Goal: Register for event/course

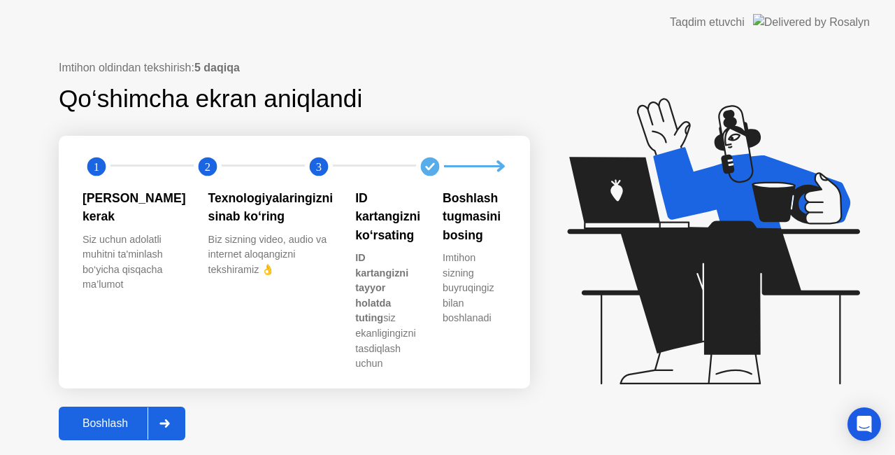
click at [118, 406] on button "Boshlash" at bounding box center [122, 423] width 127 height 34
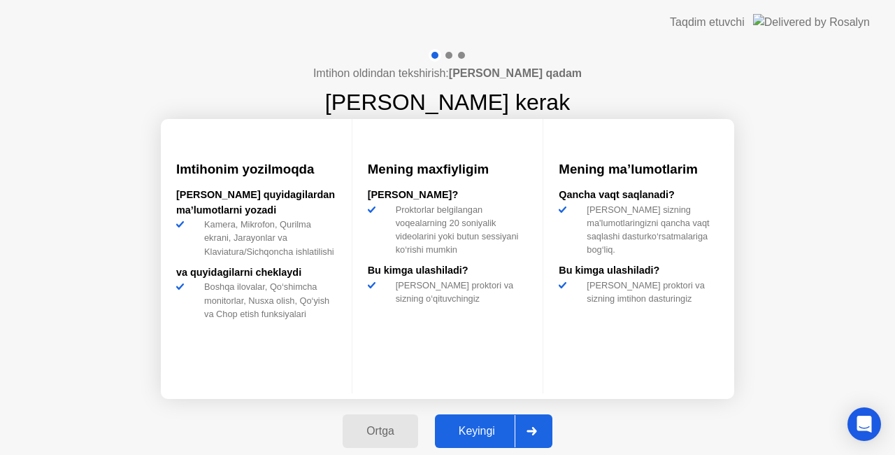
click at [524, 427] on div at bounding box center [532, 431] width 34 height 32
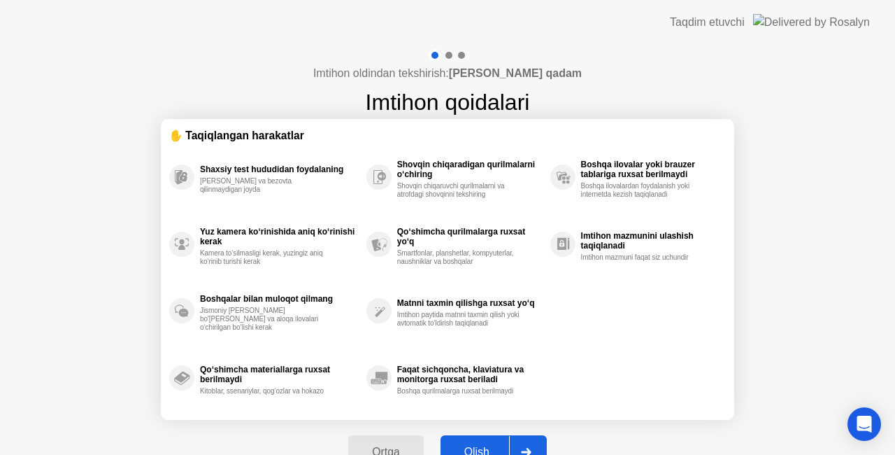
click at [502, 442] on button "Olish" at bounding box center [494, 452] width 106 height 34
select select "**********"
select select "*******"
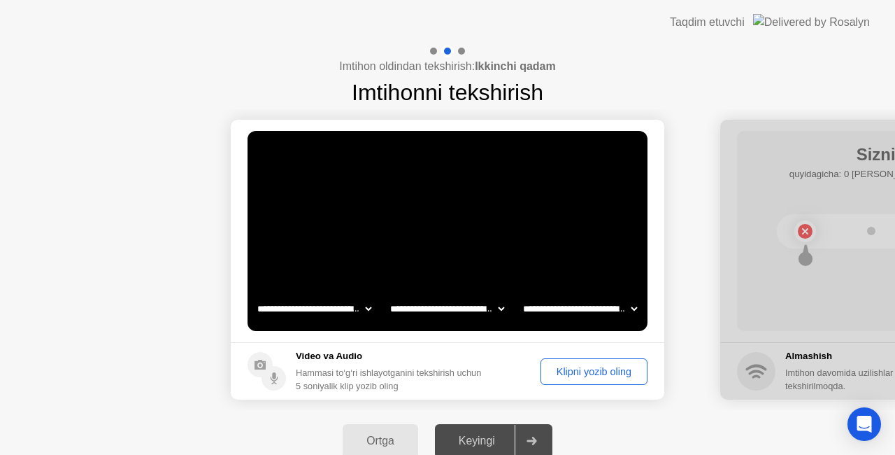
click at [502, 442] on div "Keyingi" at bounding box center [477, 440] width 76 height 13
click at [585, 373] on div "Klipni yozib oling" at bounding box center [594, 371] width 97 height 11
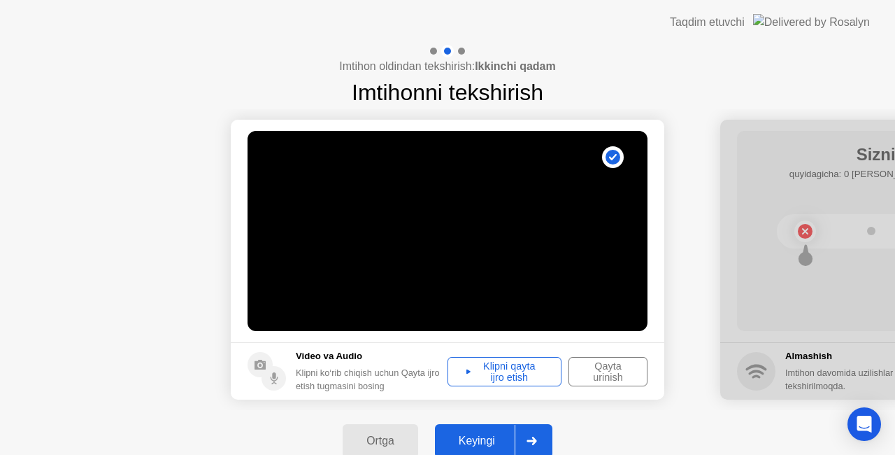
click at [488, 441] on div "Keyingi" at bounding box center [477, 440] width 76 height 13
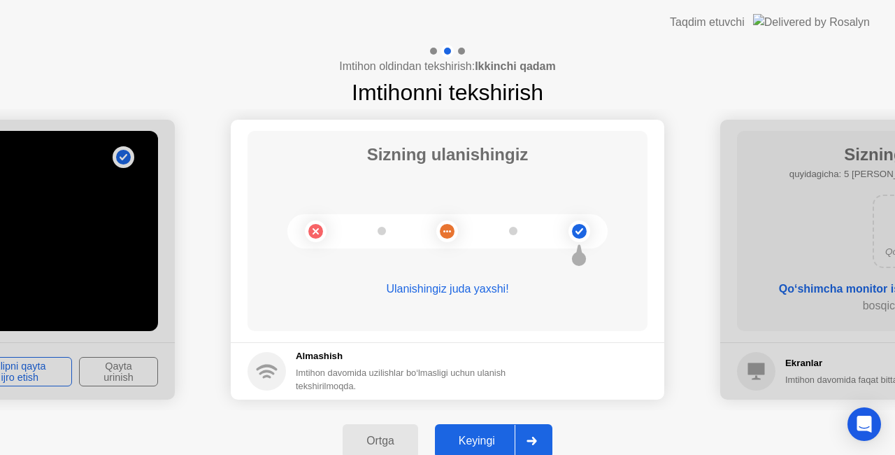
click at [497, 438] on div "Keyingi" at bounding box center [477, 440] width 76 height 13
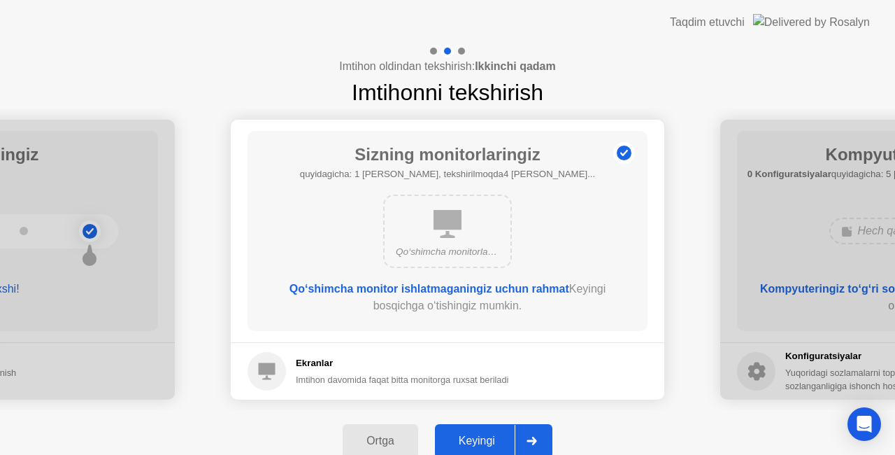
click at [497, 438] on div "Keyingi" at bounding box center [477, 440] width 76 height 13
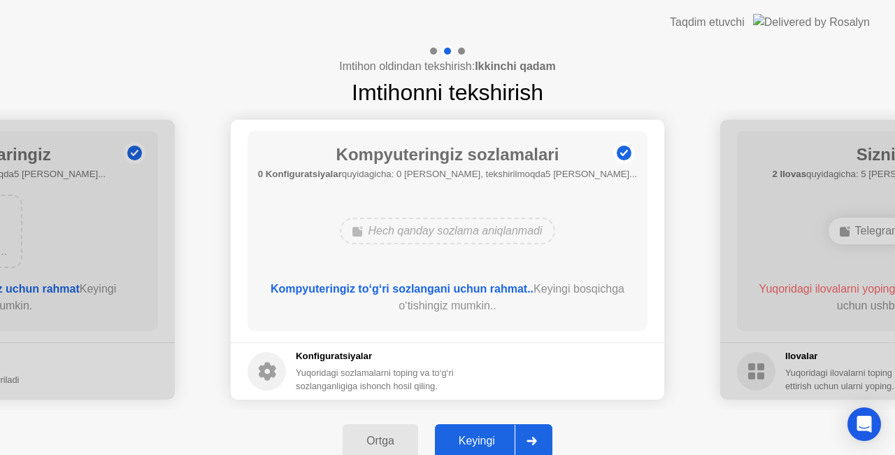
click at [497, 438] on div "Keyingi" at bounding box center [477, 440] width 76 height 13
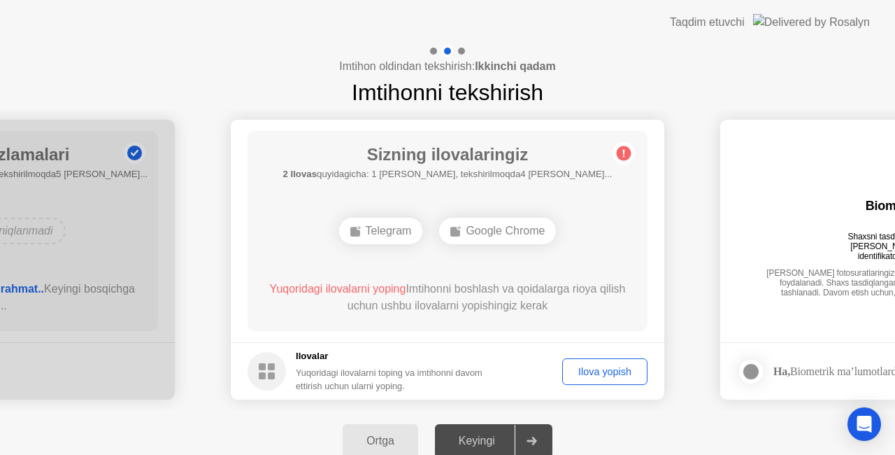
click at [610, 371] on div "Ilova yopish" at bounding box center [605, 371] width 76 height 11
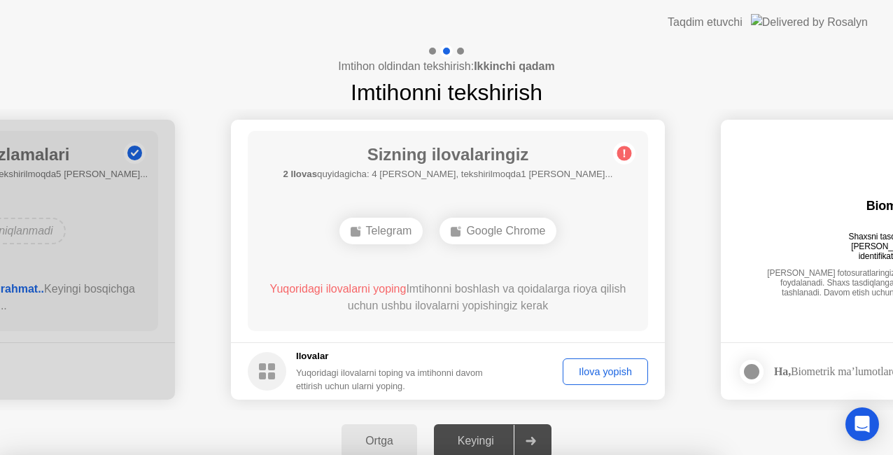
drag, startPoint x: 516, startPoint y: 292, endPoint x: 516, endPoint y: 309, distance: 16.8
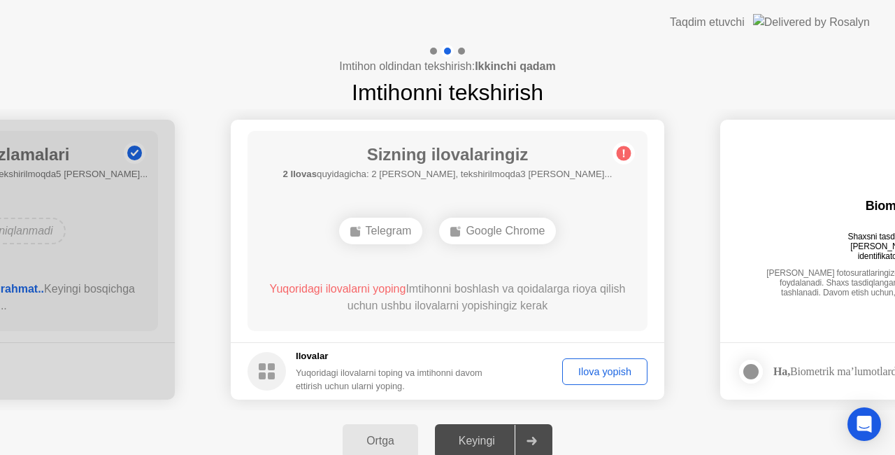
click at [596, 368] on div "Ilova yopish" at bounding box center [605, 371] width 76 height 11
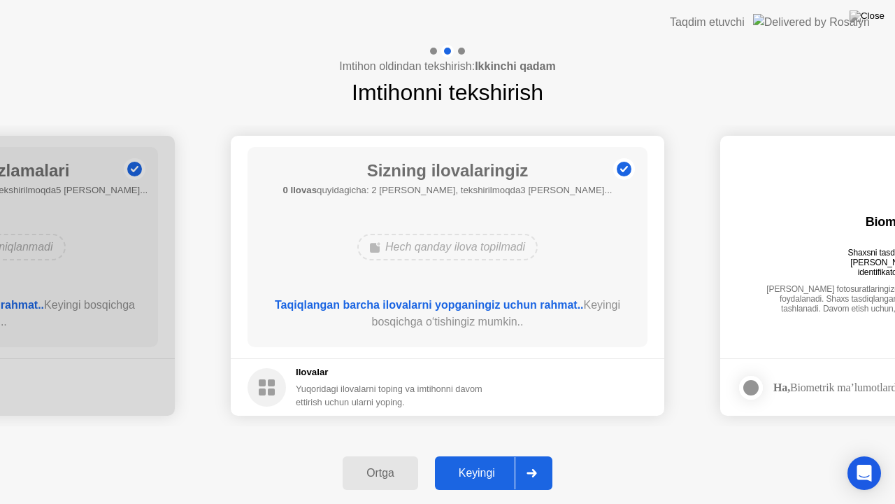
click at [512, 454] on div "Ortga Keyingi" at bounding box center [447, 473] width 895 height 62
click at [500, 454] on div "Keyingi" at bounding box center [477, 473] width 76 height 13
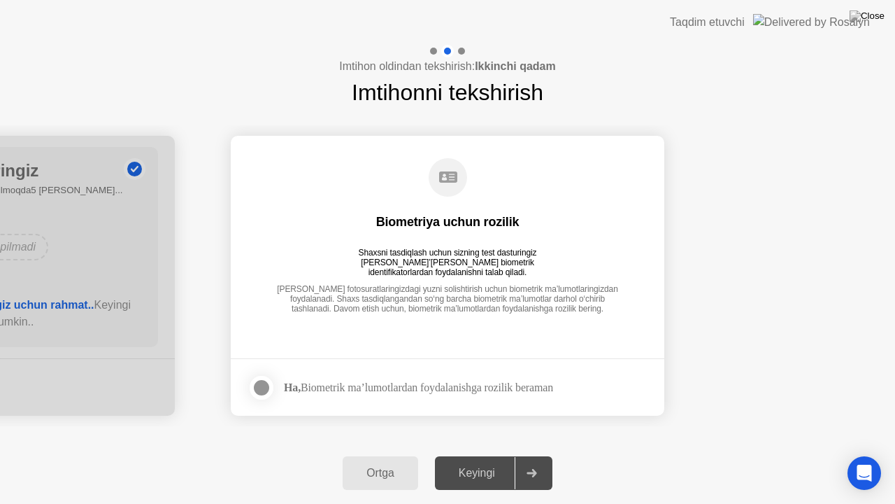
click at [500, 454] on div "Keyingi" at bounding box center [477, 473] width 76 height 13
click at [260, 383] on div at bounding box center [261, 387] width 17 height 17
click at [492, 454] on button "Keyingi" at bounding box center [494, 473] width 118 height 34
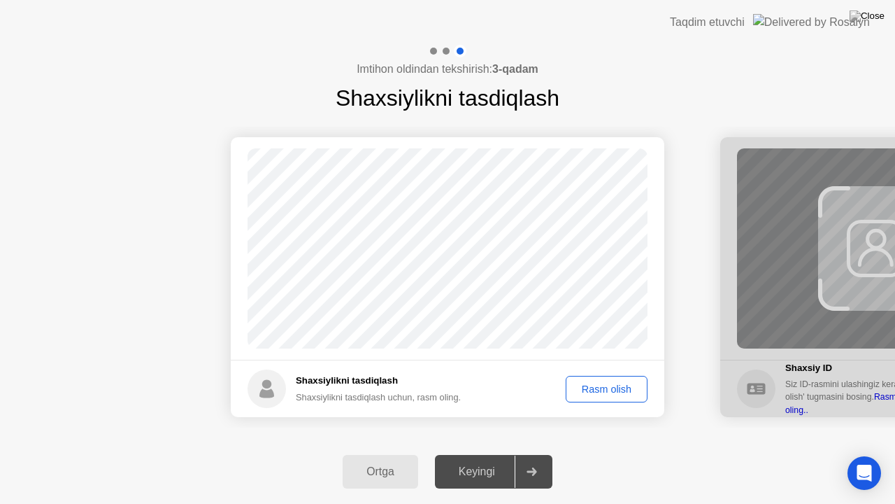
click at [583, 392] on div "Rasm olish" at bounding box center [607, 388] width 72 height 11
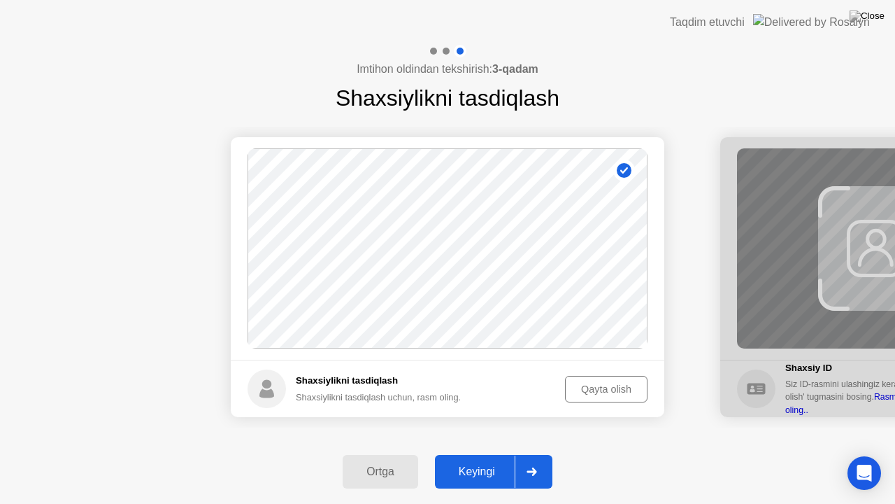
click at [508, 454] on button "Keyingi" at bounding box center [494, 472] width 118 height 34
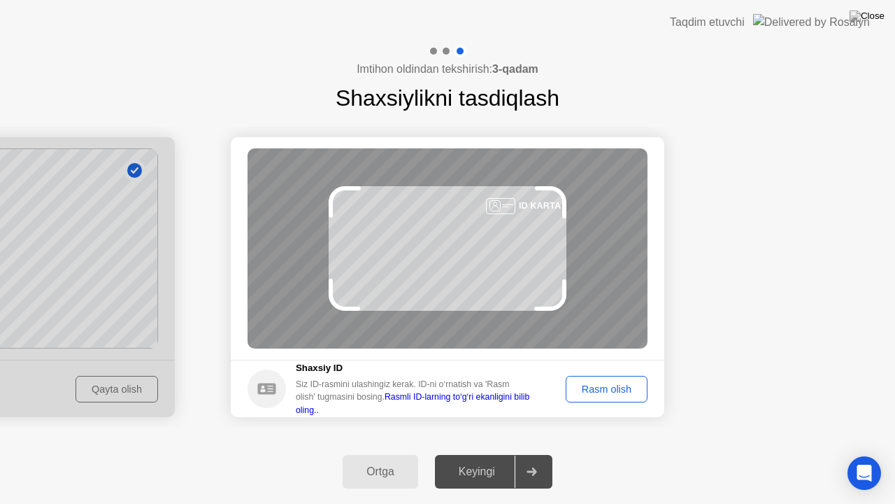
click at [611, 385] on div "Rasm olish" at bounding box center [607, 388] width 72 height 11
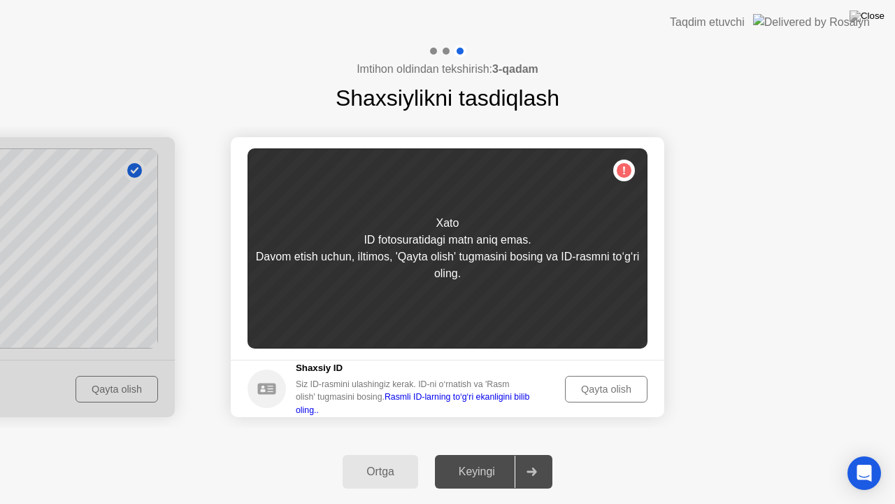
click at [601, 389] on div "Qayta olish" at bounding box center [606, 388] width 73 height 11
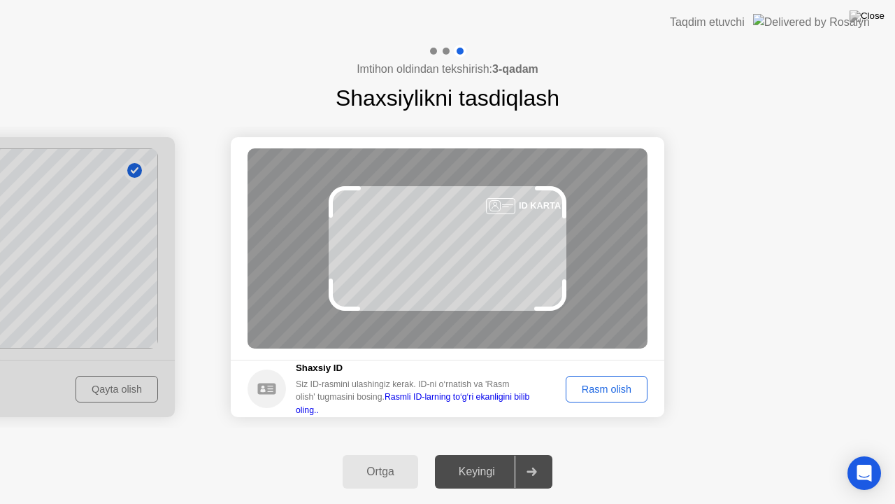
click at [601, 389] on div "Rasm olish" at bounding box center [607, 388] width 72 height 11
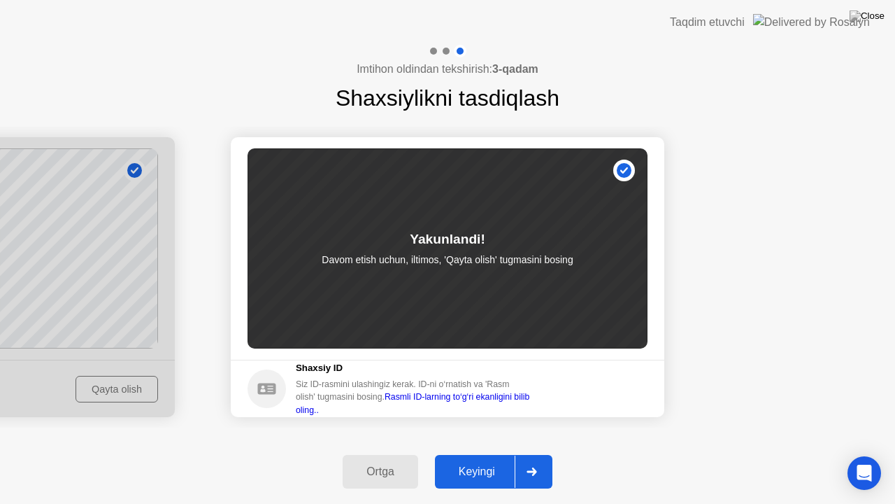
click at [511, 454] on div "Keyingi" at bounding box center [477, 471] width 76 height 13
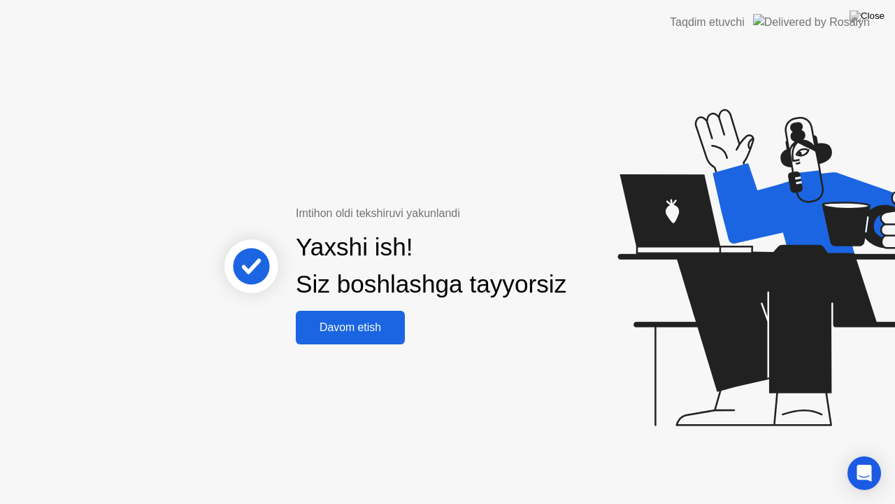
click at [358, 325] on div "Davom etish" at bounding box center [350, 327] width 101 height 13
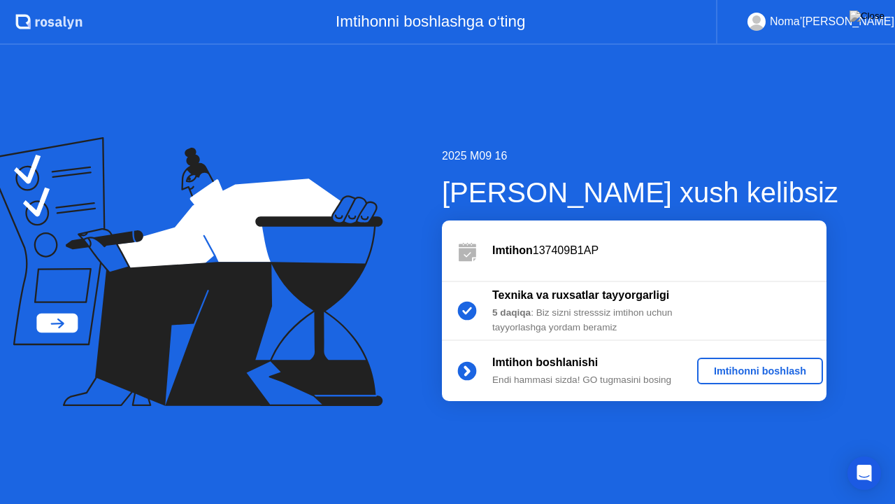
click at [738, 371] on div "Imtihonni boshlash" at bounding box center [760, 370] width 115 height 11
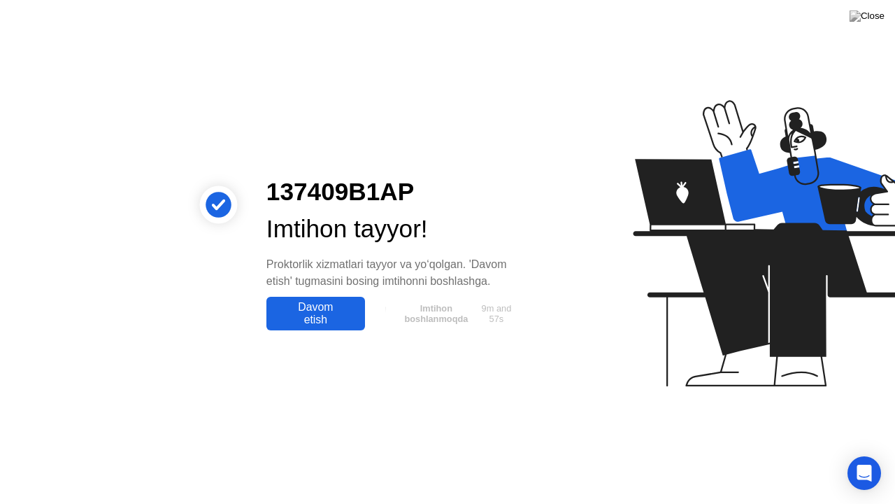
click at [328, 311] on div "Davom etish" at bounding box center [316, 313] width 90 height 25
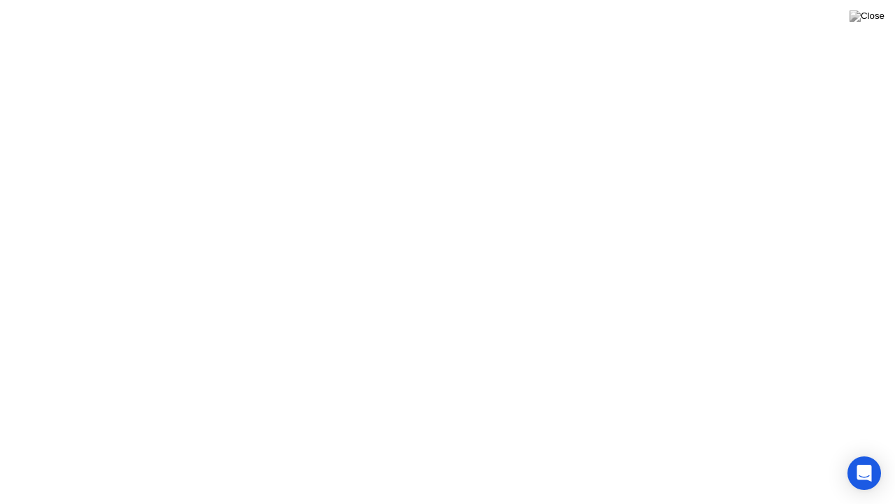
click div
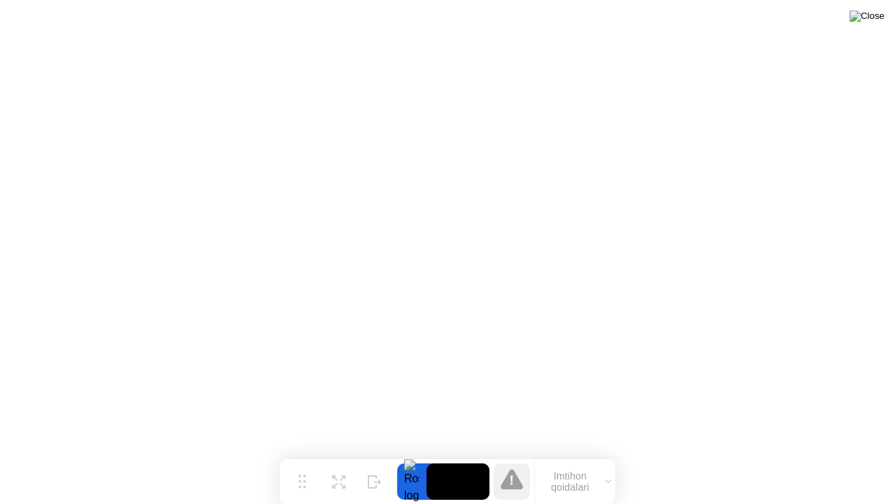
click at [874, 15] on img at bounding box center [867, 15] width 35 height 11
